Goal: Use online tool/utility

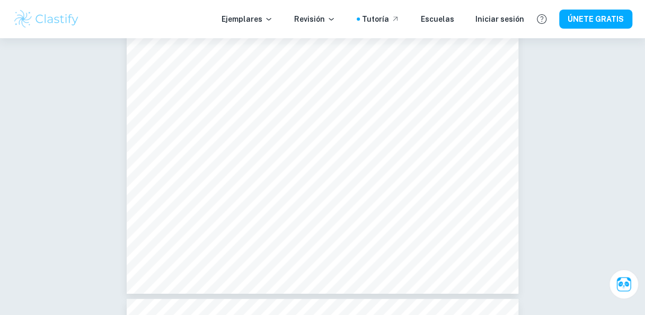
scroll to position [3231, 0]
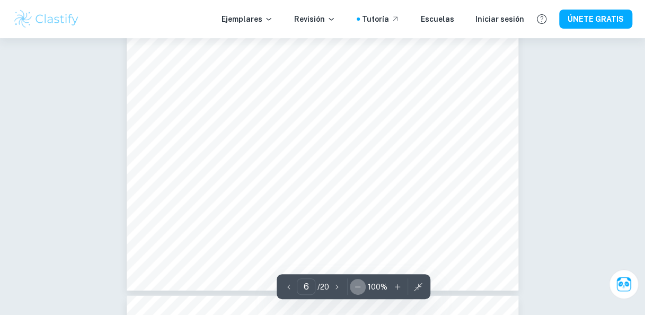
click at [358, 286] on icon "button" at bounding box center [357, 286] width 5 height 1
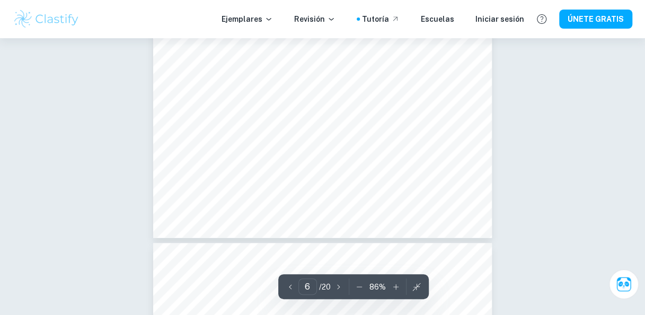
scroll to position [2709, 0]
click at [287, 284] on icon "button" at bounding box center [290, 286] width 11 height 11
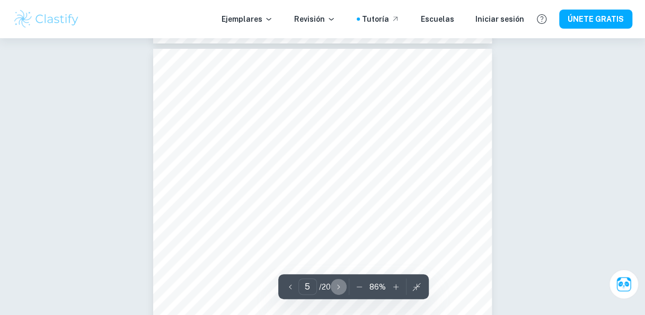
click at [336, 286] on icon "button" at bounding box center [338, 286] width 11 height 11
type input "6"
click at [361, 286] on icon "button" at bounding box center [359, 286] width 11 height 11
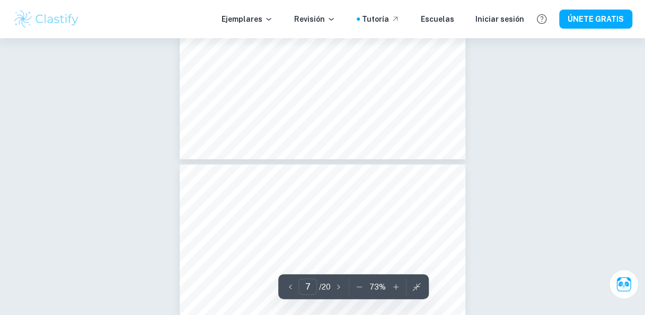
type input "6"
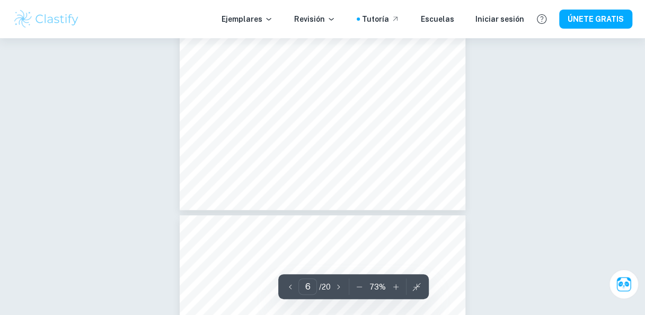
scroll to position [2283, 0]
click at [360, 285] on icon "button" at bounding box center [359, 286] width 11 height 11
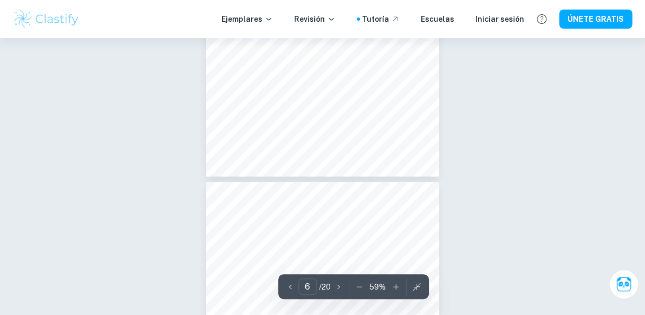
scroll to position [1870, 0]
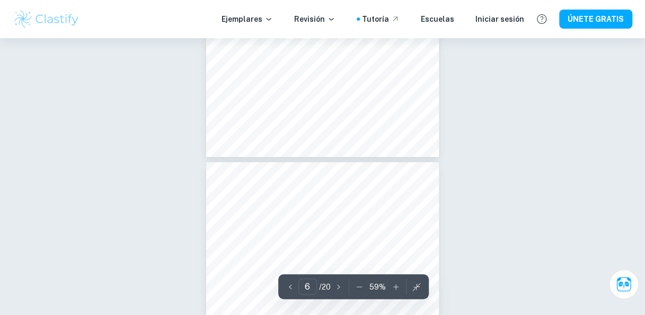
type input "7"
click at [363, 281] on icon "button" at bounding box center [359, 286] width 11 height 11
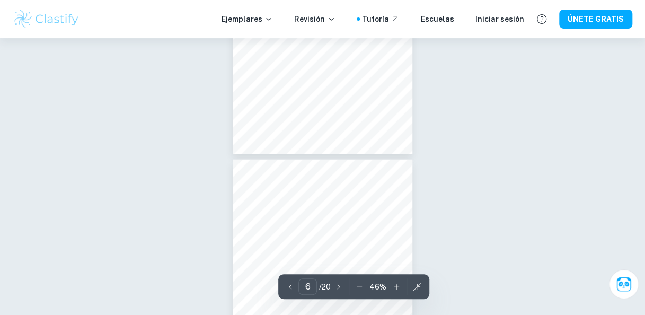
type input "7"
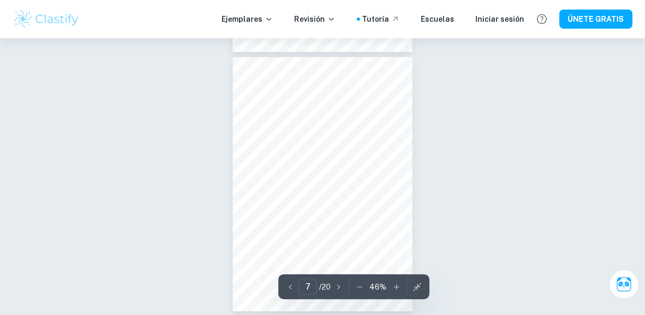
scroll to position [1546, 0]
click at [392, 283] on icon "button" at bounding box center [396, 286] width 11 height 11
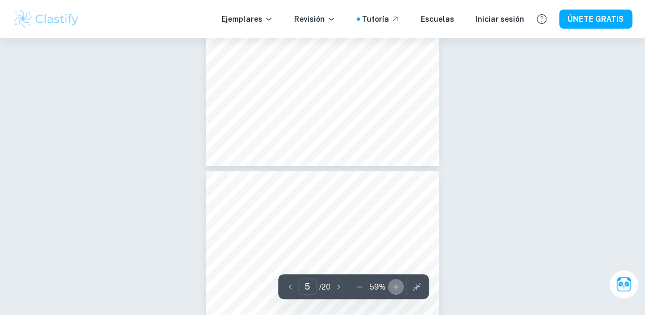
click at [392, 283] on icon "button" at bounding box center [395, 286] width 11 height 11
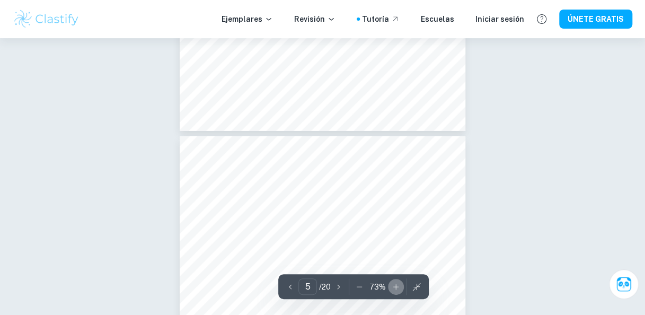
click at [392, 283] on icon "button" at bounding box center [395, 286] width 11 height 11
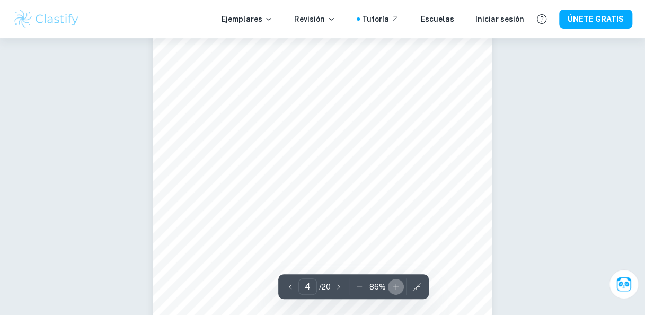
click at [392, 283] on icon "button" at bounding box center [395, 286] width 11 height 11
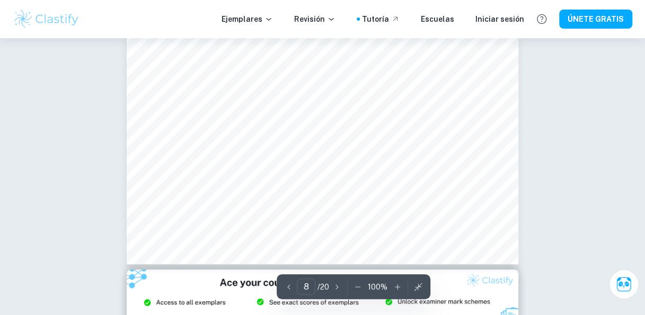
scroll to position [4243, 0]
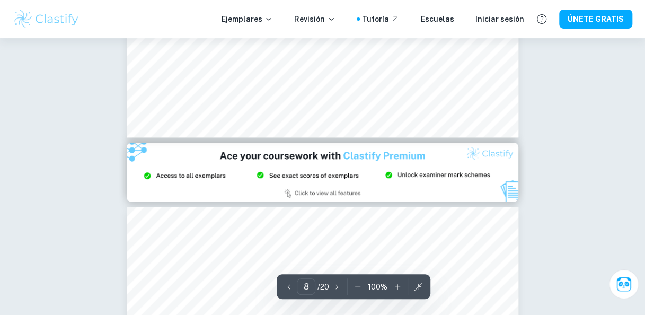
type input "9"
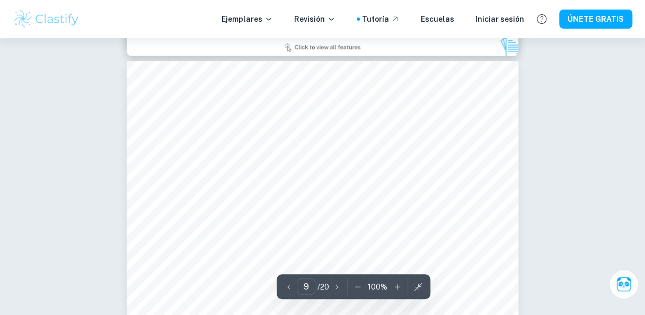
scroll to position [4538, 0]
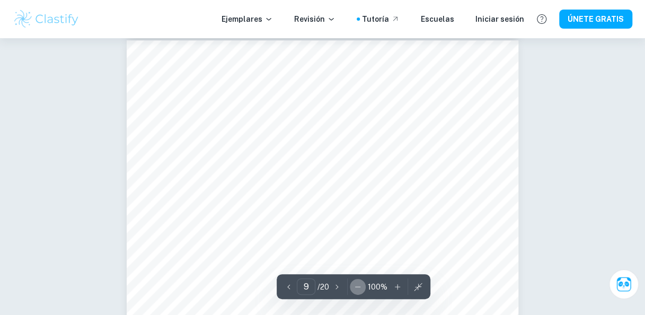
click at [360, 285] on icon "button" at bounding box center [357, 286] width 11 height 11
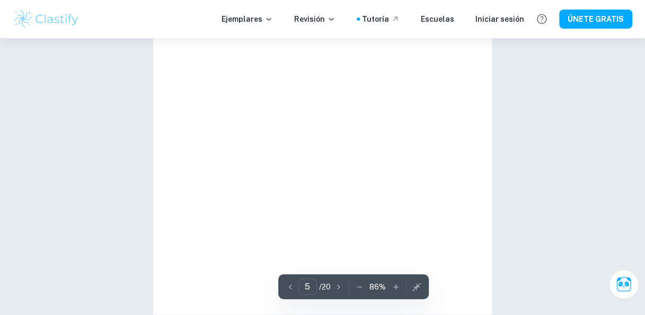
type input "10"
click at [360, 285] on icon "button" at bounding box center [359, 286] width 11 height 11
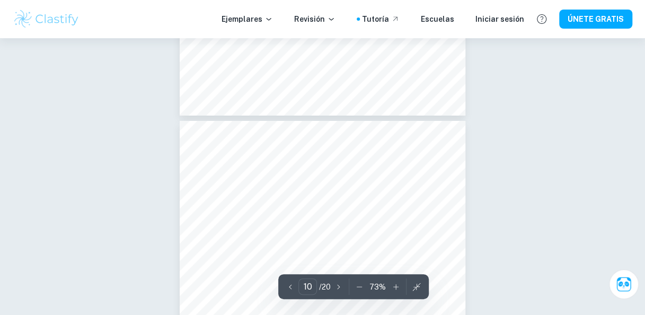
scroll to position [3650, 0]
type input "9"
click at [357, 282] on icon "button" at bounding box center [359, 286] width 11 height 11
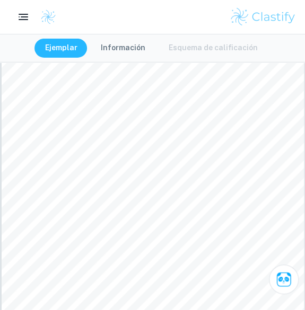
scroll to position [3543, 0]
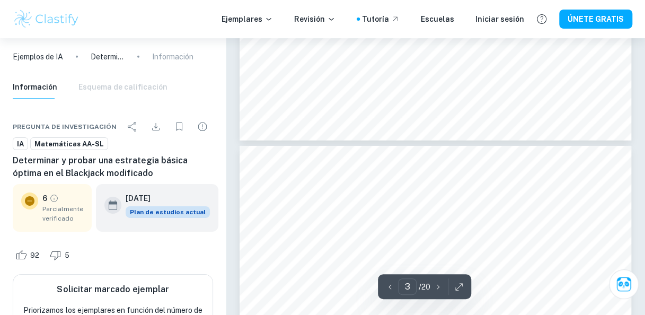
type input "4"
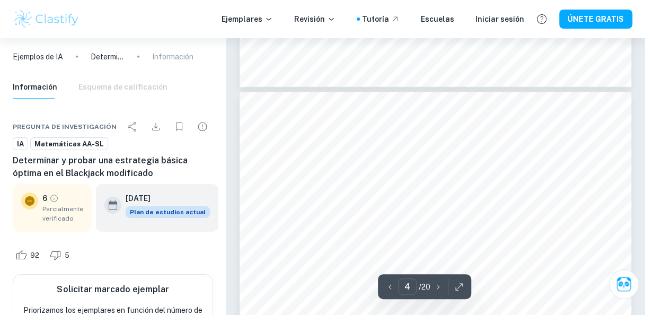
scroll to position [1632, 0]
click at [457, 286] on icon "button" at bounding box center [458, 286] width 11 height 11
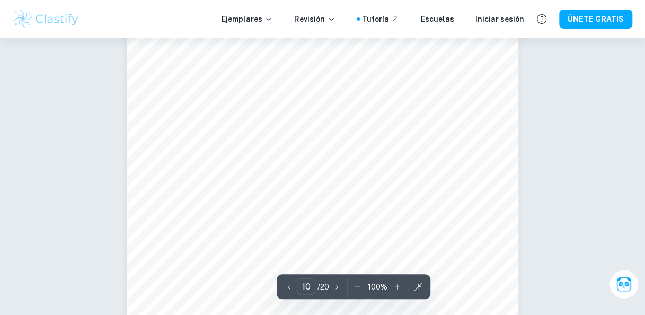
scroll to position [5398, 0]
type input "5"
